Goal: Information Seeking & Learning: Learn about a topic

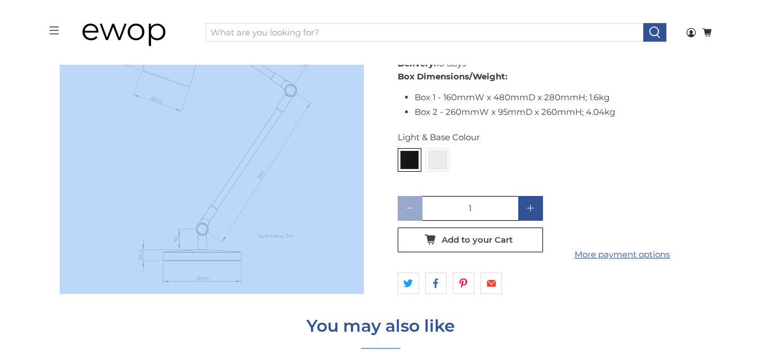
scroll to position [721, 0]
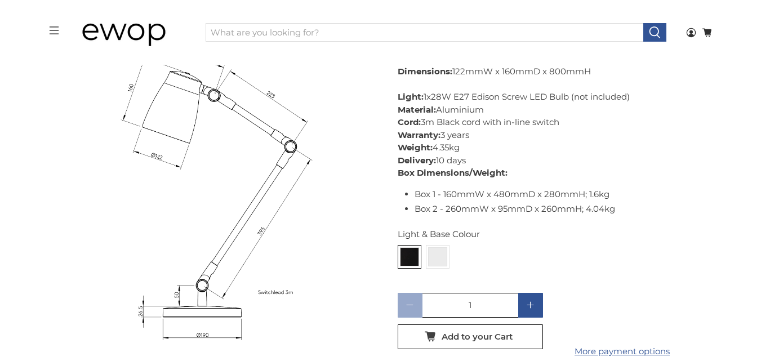
click at [682, 104] on div "This chic desk light features adjustable joints, extendable arm and movable hea…" at bounding box center [550, 71] width 304 height 290
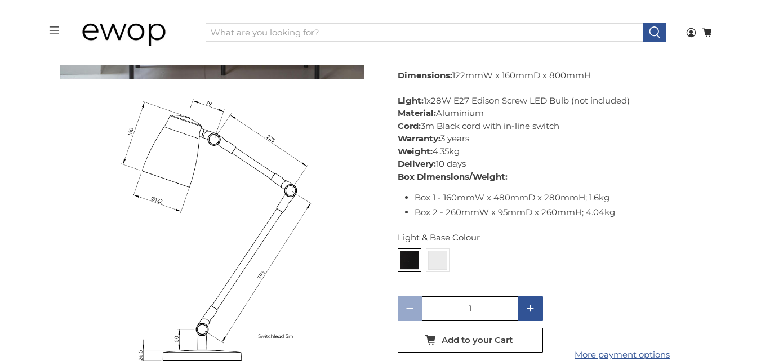
scroll to position [665, 0]
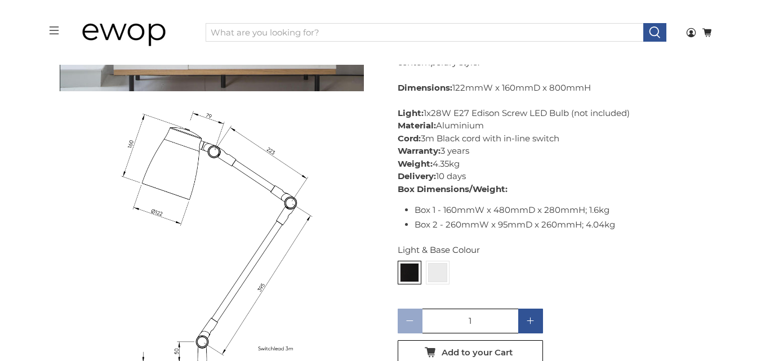
click at [674, 244] on div "Light & Base Colour" at bounding box center [550, 250] width 304 height 13
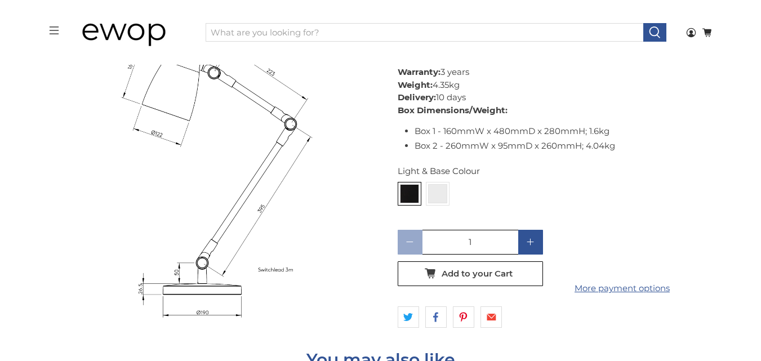
scroll to position [693, 0]
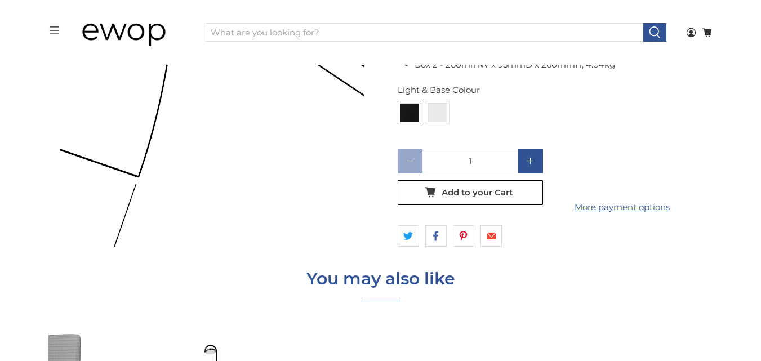
drag, startPoint x: 208, startPoint y: 121, endPoint x: 193, endPoint y: 107, distance: 20.3
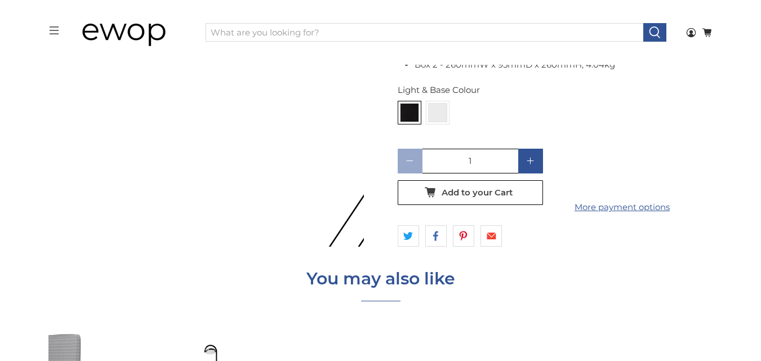
scroll to position [805, 0]
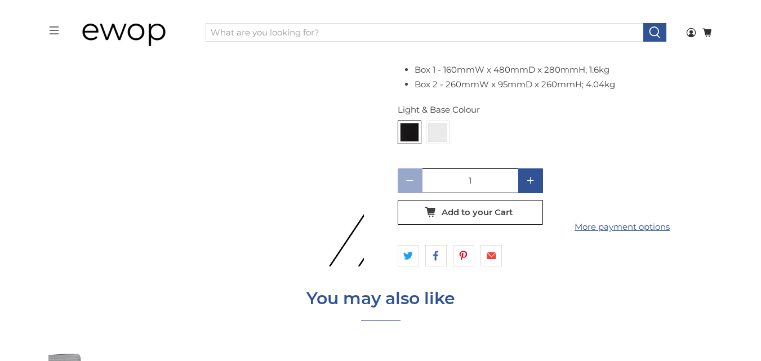
drag, startPoint x: 193, startPoint y: 107, endPoint x: 141, endPoint y: 135, distance: 58.7
click at [141, 135] on img at bounding box center [260, 133] width 1127 height 1127
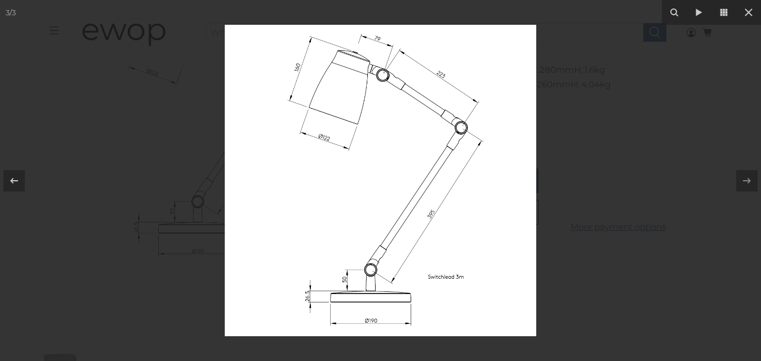
click at [436, 229] on img at bounding box center [381, 181] width 312 height 312
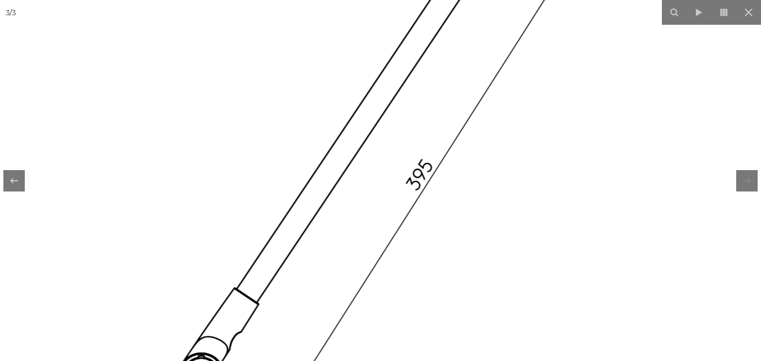
click at [436, 229] on img at bounding box center [236, 52] width 1127 height 1127
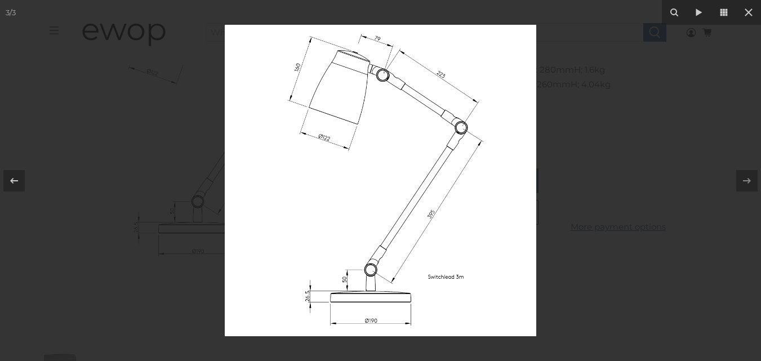
click at [436, 229] on img at bounding box center [381, 181] width 312 height 312
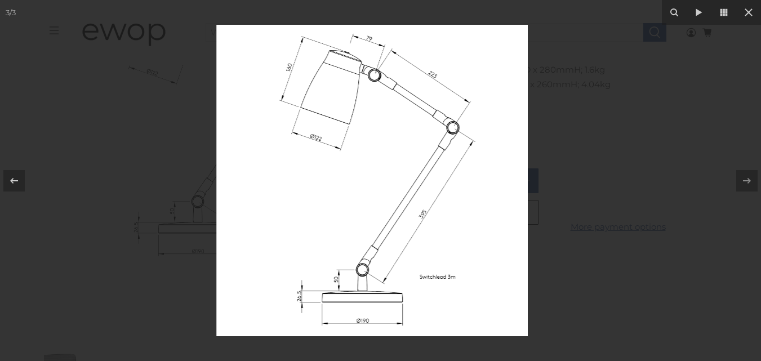
drag, startPoint x: 442, startPoint y: 165, endPoint x: 419, endPoint y: 239, distance: 77.9
click at [419, 239] on img at bounding box center [372, 181] width 312 height 312
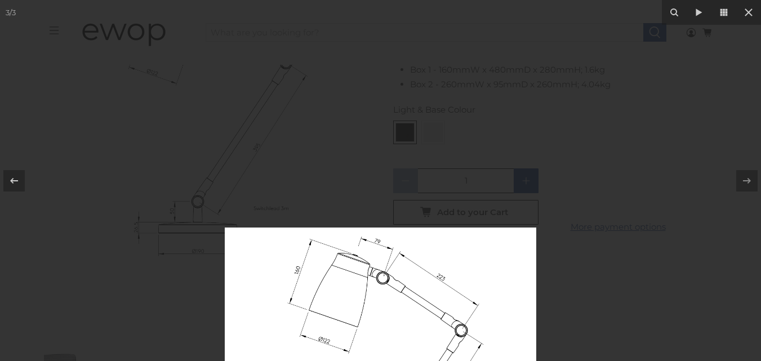
drag, startPoint x: 431, startPoint y: 185, endPoint x: 247, endPoint y: 376, distance: 265.0
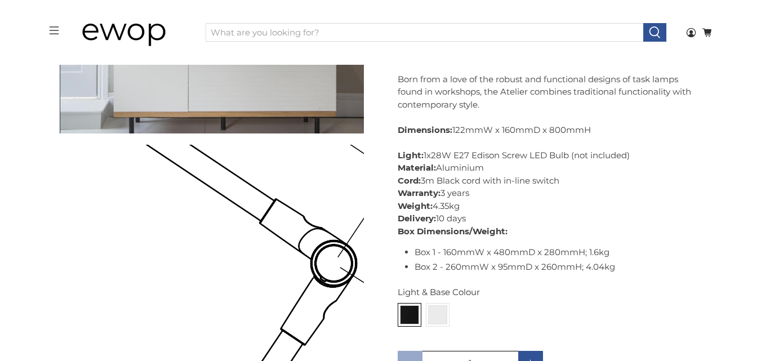
scroll to position [679, 0]
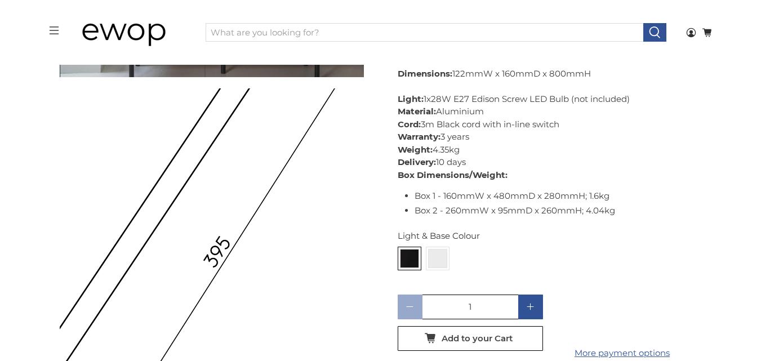
click at [277, 281] on img at bounding box center [34, 130] width 1127 height 1127
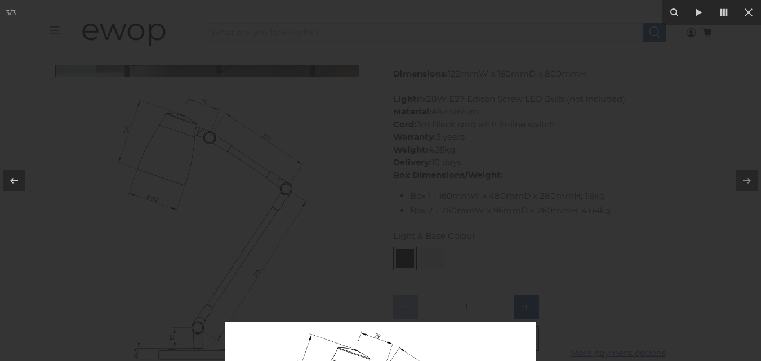
drag, startPoint x: 308, startPoint y: 79, endPoint x: 204, endPoint y: 313, distance: 256.5
click at [181, 361] on html "Everything Works Out Perfectly Please call us on [PHONE_NUMBER] menu [GEOGRAPHI…" at bounding box center [380, 73] width 761 height 1505
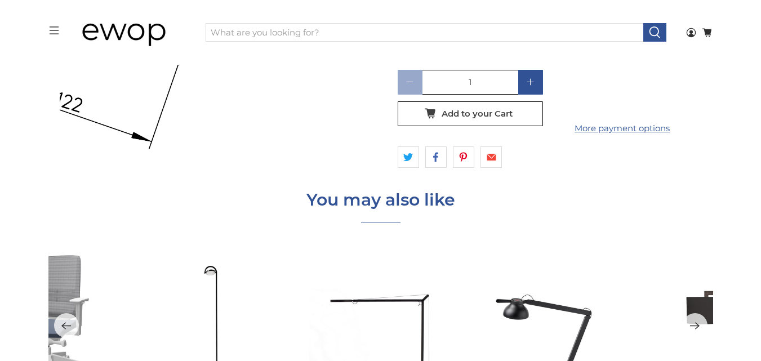
scroll to position [1143, 0]
